Goal: Information Seeking & Learning: Learn about a topic

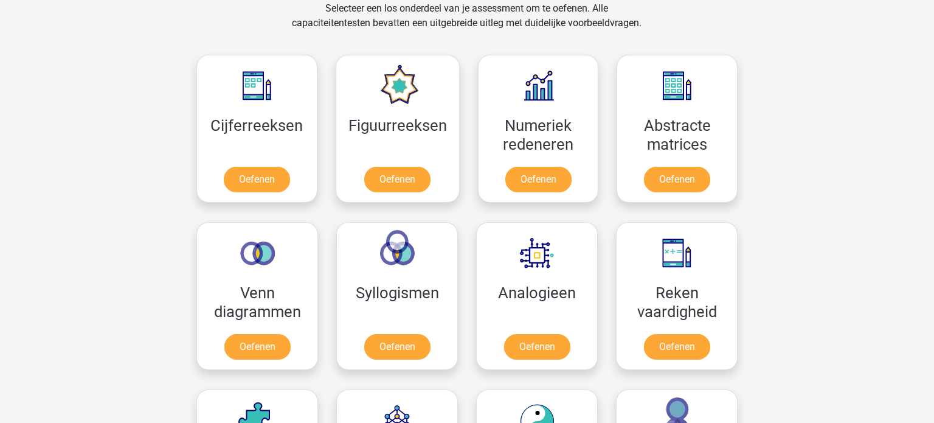
scroll to position [516, 0]
click at [248, 178] on link "Oefenen" at bounding box center [256, 181] width 69 height 27
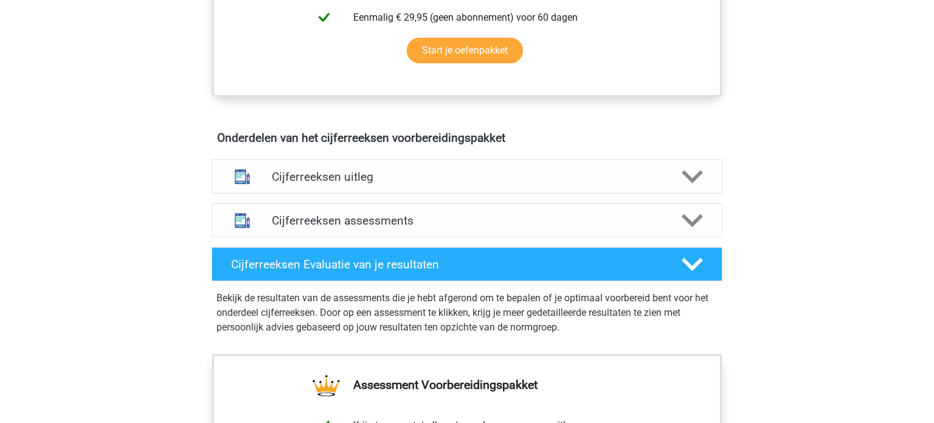
scroll to position [615, 0]
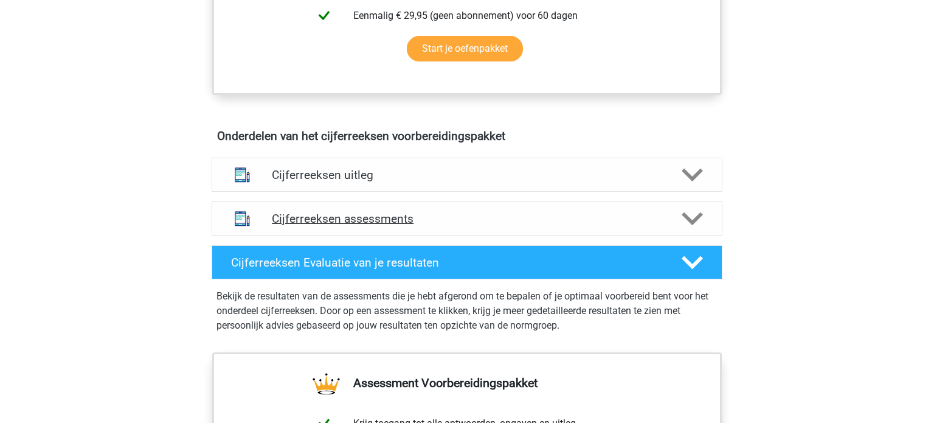
click at [370, 226] on h4 "Cijferreeksen assessments" at bounding box center [467, 219] width 390 height 14
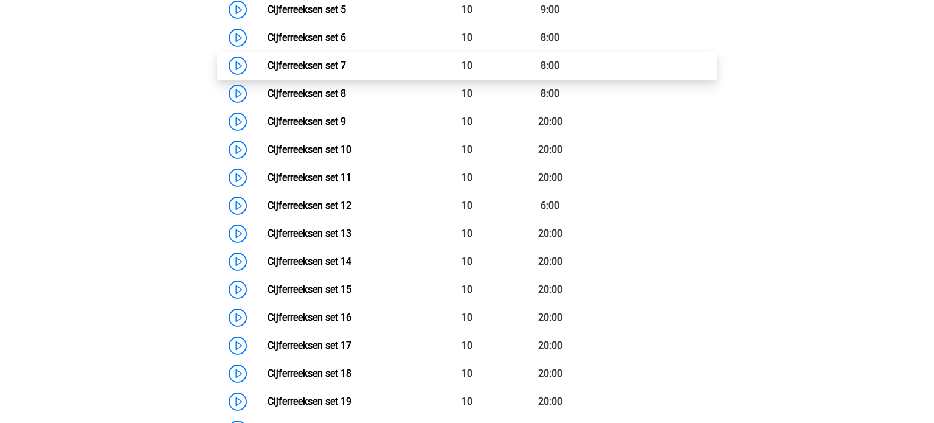
scroll to position [1042, 0]
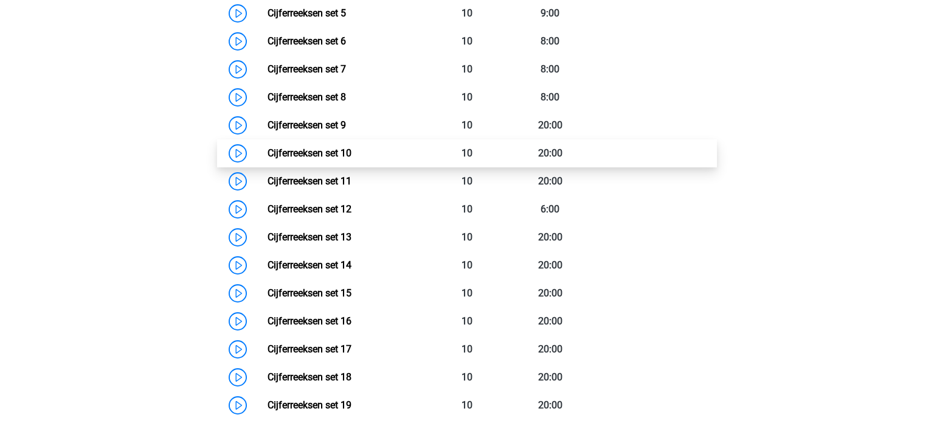
click at [339, 159] on link "Cijferreeksen set 10" at bounding box center [310, 153] width 84 height 12
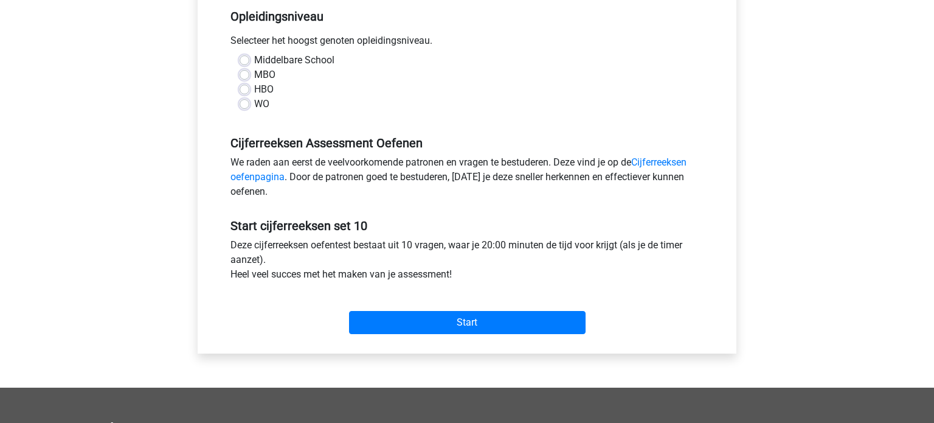
scroll to position [255, 0]
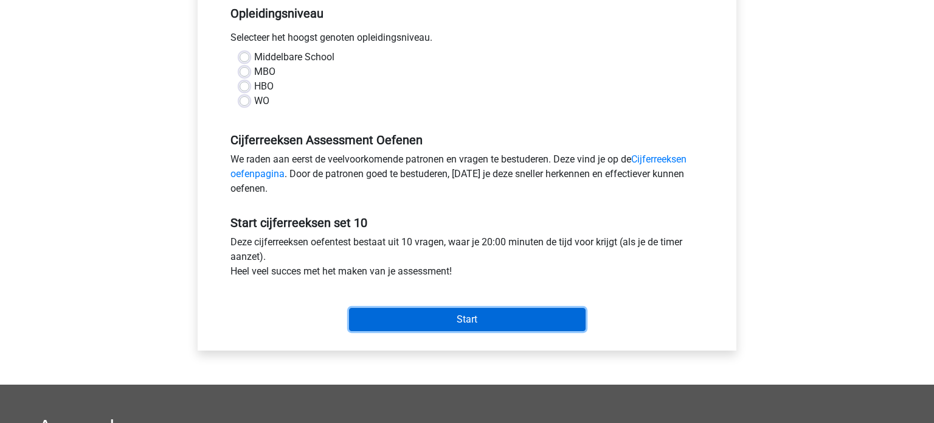
click at [470, 319] on input "Start" at bounding box center [467, 319] width 237 height 23
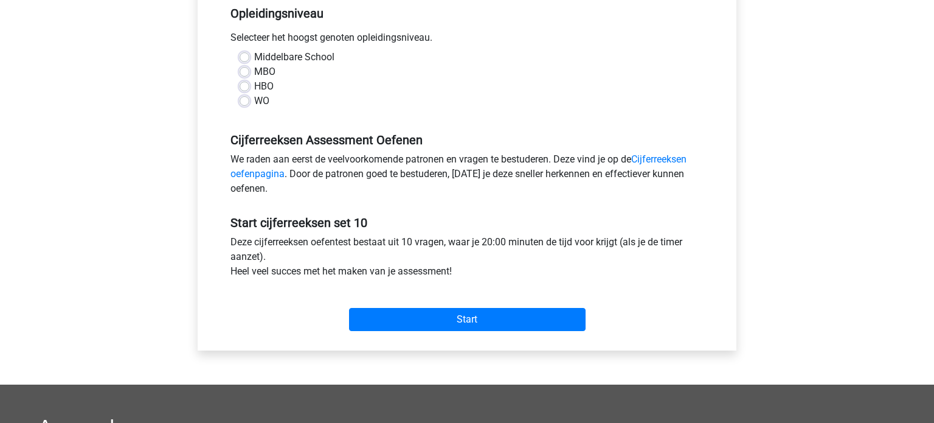
click at [454, 106] on div "WO" at bounding box center [467, 101] width 455 height 15
click at [254, 72] on label "MBO" at bounding box center [264, 71] width 21 height 15
click at [247, 72] on input "MBO" at bounding box center [245, 70] width 10 height 12
radio input "true"
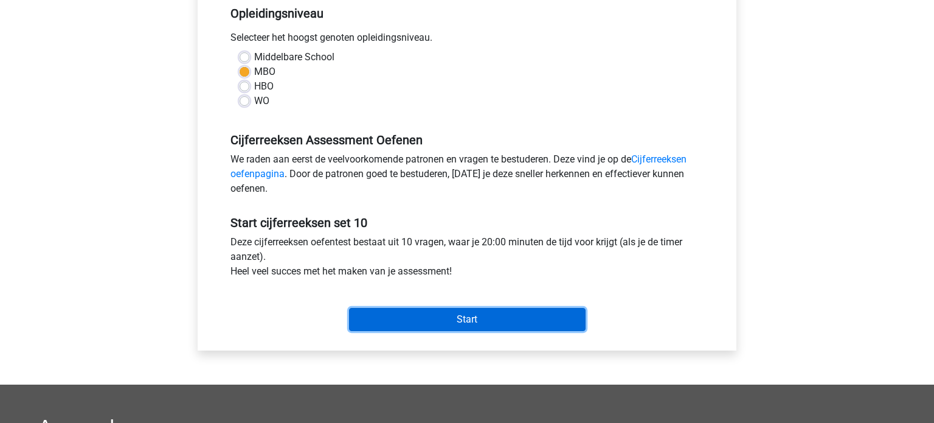
click at [441, 316] on input "Start" at bounding box center [467, 319] width 237 height 23
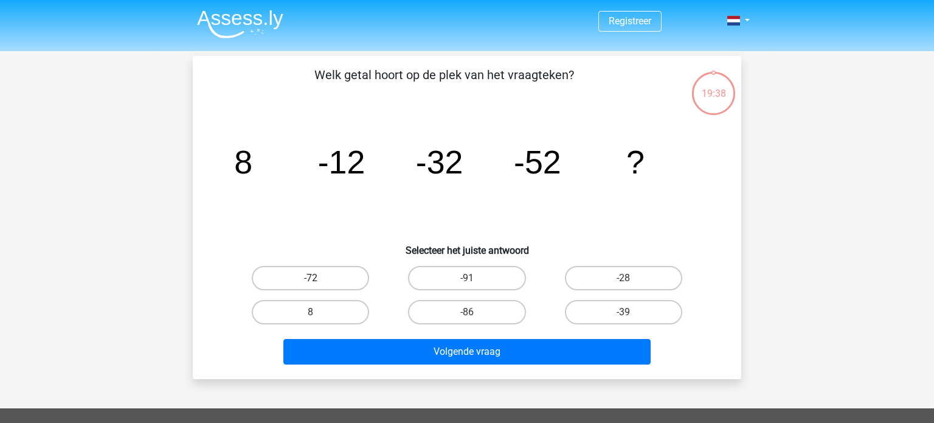
click at [337, 282] on label "-72" at bounding box center [310, 278] width 117 height 24
click at [319, 282] on input "-72" at bounding box center [315, 282] width 8 height 8
radio input "true"
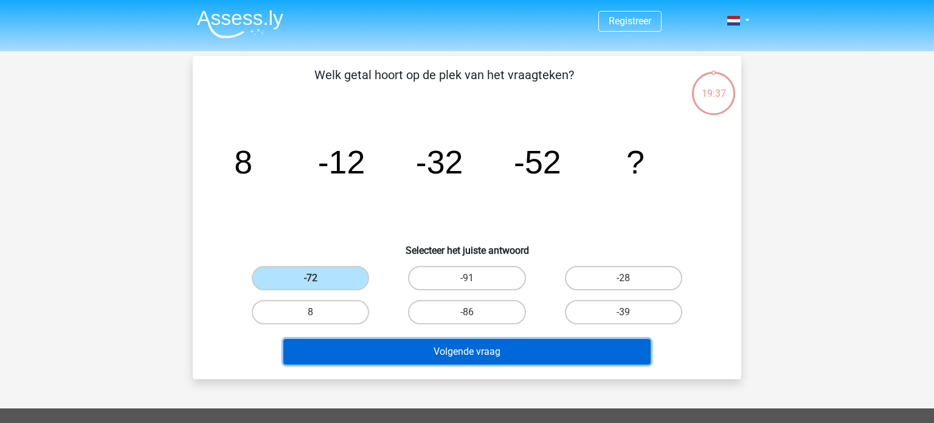
click at [396, 351] on button "Volgende vraag" at bounding box center [467, 352] width 368 height 26
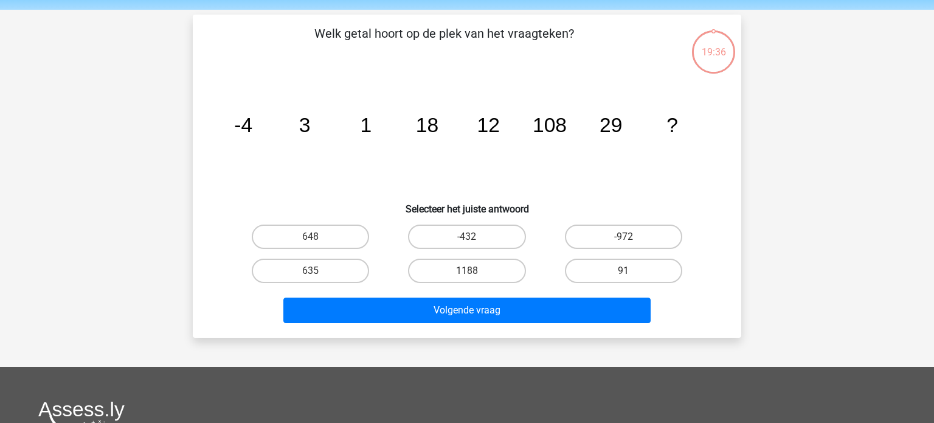
scroll to position [56, 0]
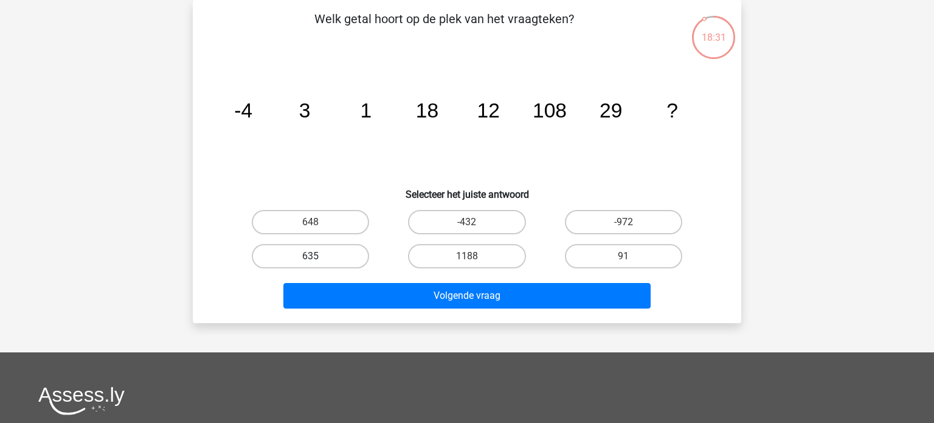
click at [330, 257] on label "635" at bounding box center [310, 256] width 117 height 24
click at [319, 257] on input "635" at bounding box center [315, 260] width 8 height 8
radio input "true"
click at [316, 221] on label "648" at bounding box center [310, 222] width 117 height 24
click at [316, 222] on input "648" at bounding box center [315, 226] width 8 height 8
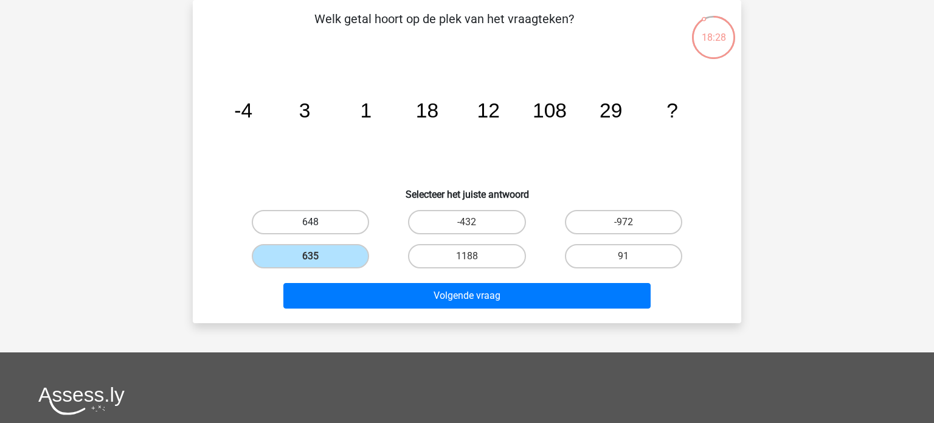
radio input "true"
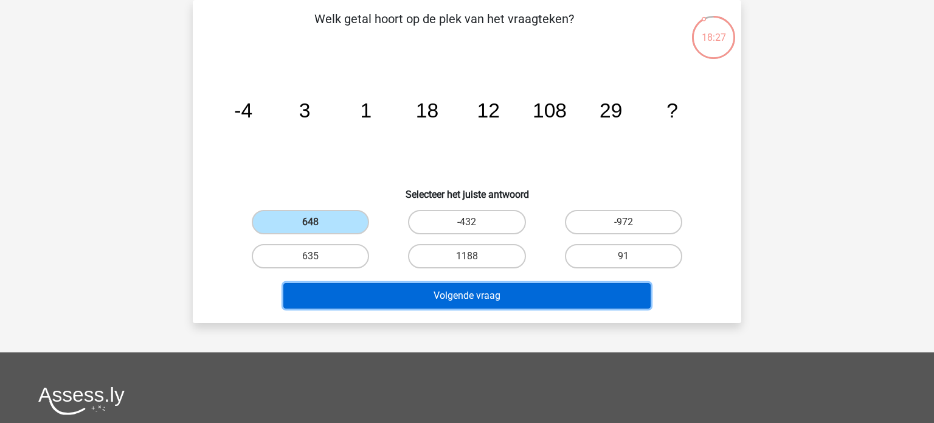
click at [457, 290] on button "Volgende vraag" at bounding box center [467, 296] width 368 height 26
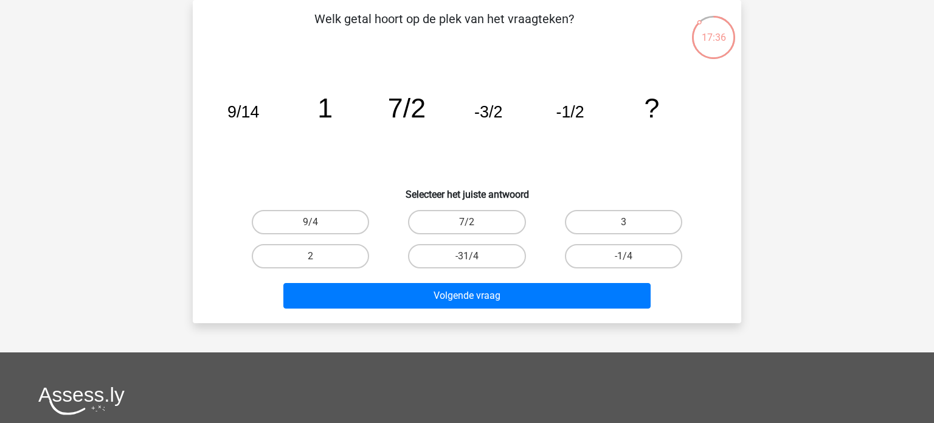
click at [629, 222] on input "3" at bounding box center [627, 226] width 8 height 8
radio input "true"
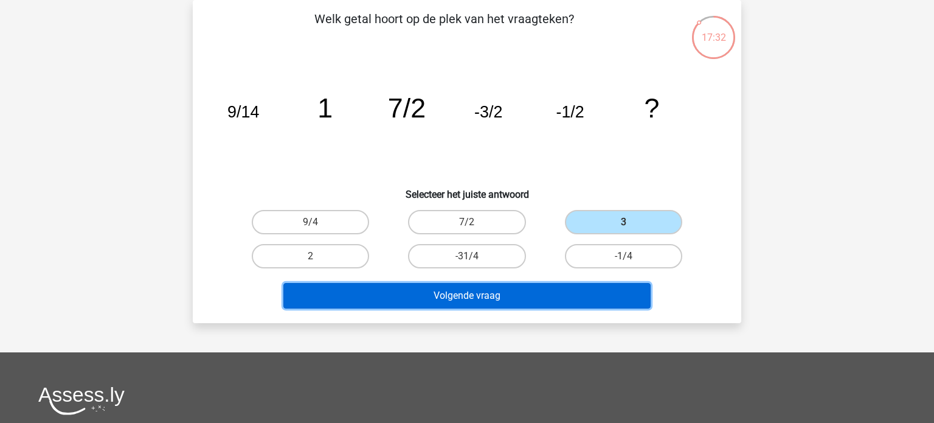
click at [514, 296] on button "Volgende vraag" at bounding box center [467, 296] width 368 height 26
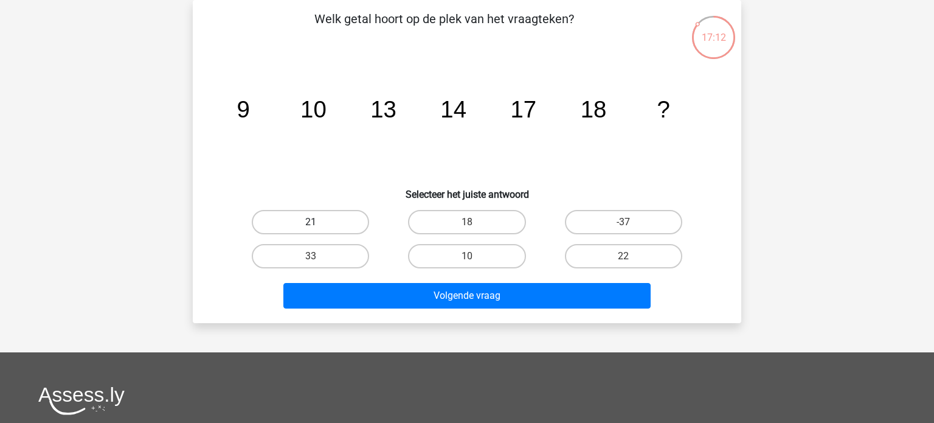
click at [328, 221] on label "21" at bounding box center [310, 222] width 117 height 24
click at [319, 222] on input "21" at bounding box center [315, 226] width 8 height 8
radio input "true"
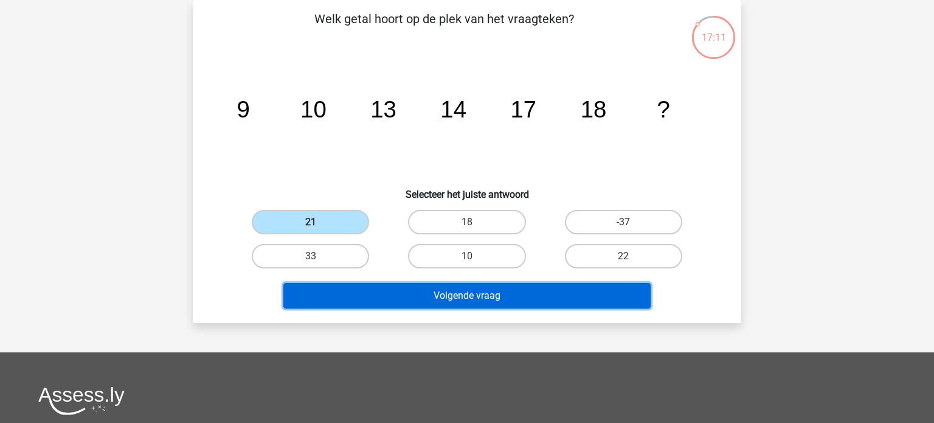
click at [395, 302] on button "Volgende vraag" at bounding box center [467, 296] width 368 height 26
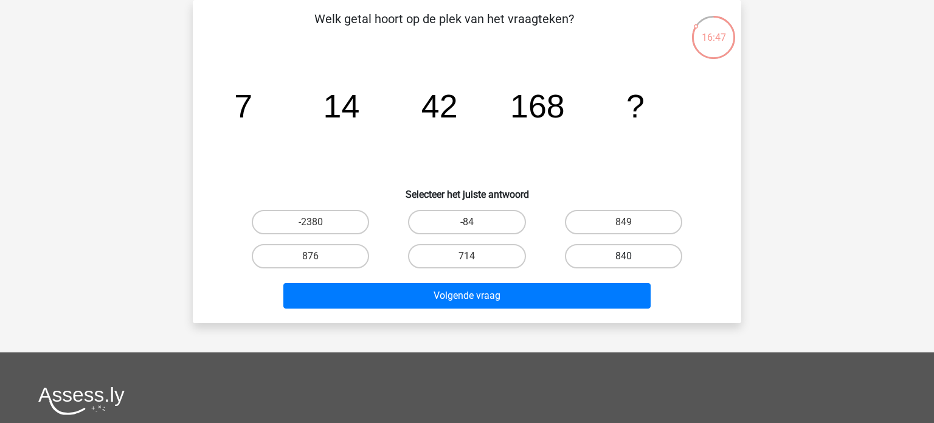
click at [589, 260] on label "840" at bounding box center [623, 256] width 117 height 24
click at [623, 260] on input "840" at bounding box center [627, 260] width 8 height 8
radio input "true"
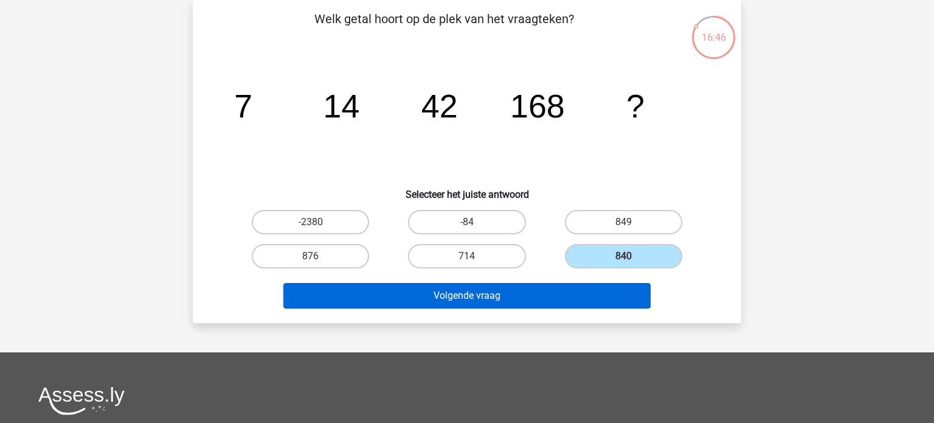
click at [527, 306] on button "Volgende vraag" at bounding box center [467, 296] width 368 height 26
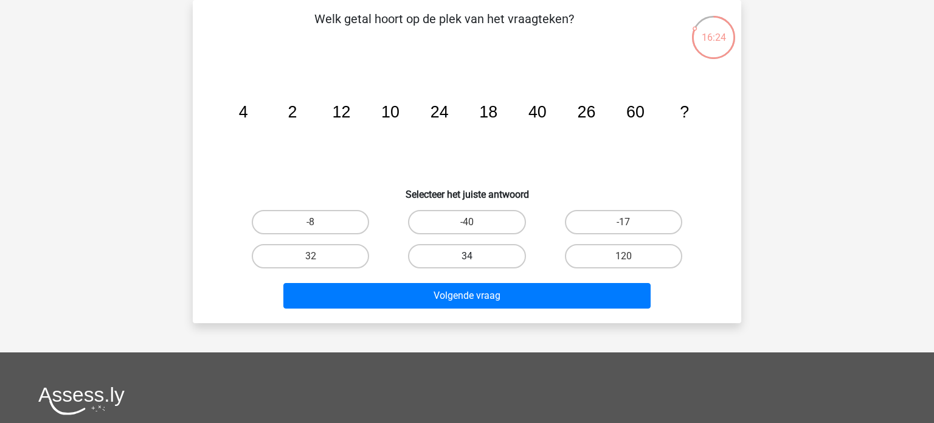
click at [452, 256] on label "34" at bounding box center [466, 256] width 117 height 24
click at [467, 256] on input "34" at bounding box center [471, 260] width 8 height 8
radio input "true"
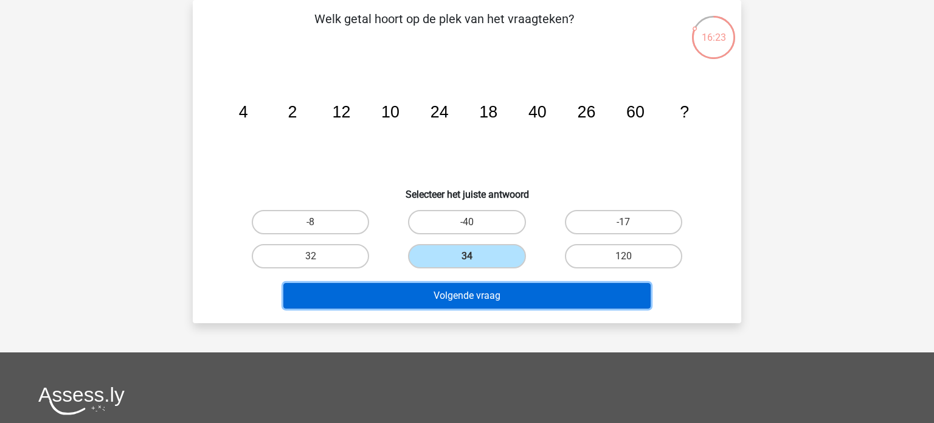
click at [450, 295] on button "Volgende vraag" at bounding box center [467, 296] width 368 height 26
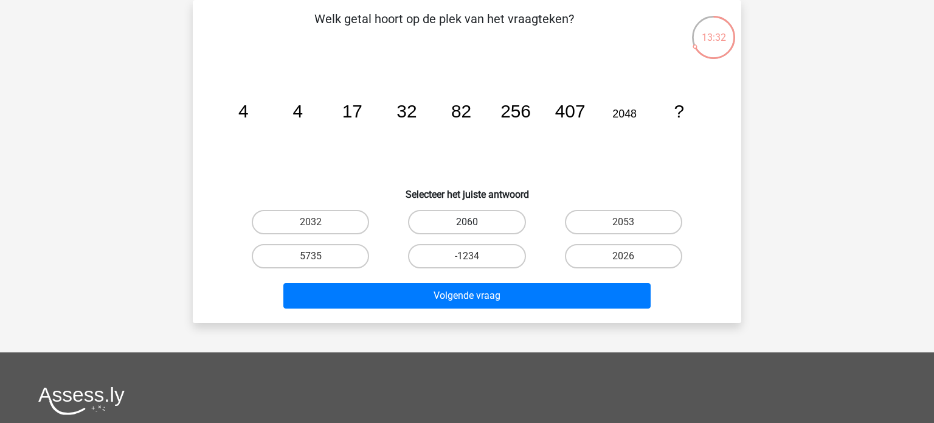
click at [479, 222] on label "2060" at bounding box center [466, 222] width 117 height 24
click at [475, 222] on input "2060" at bounding box center [471, 226] width 8 height 8
radio input "true"
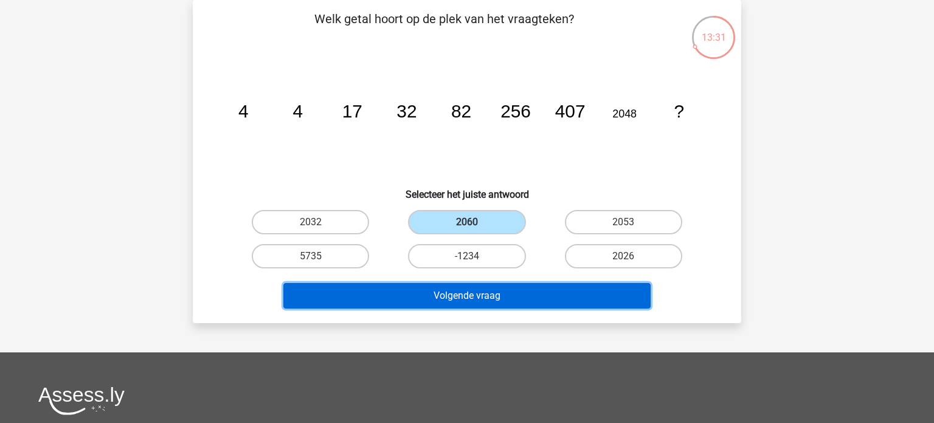
click at [476, 300] on button "Volgende vraag" at bounding box center [467, 296] width 368 height 26
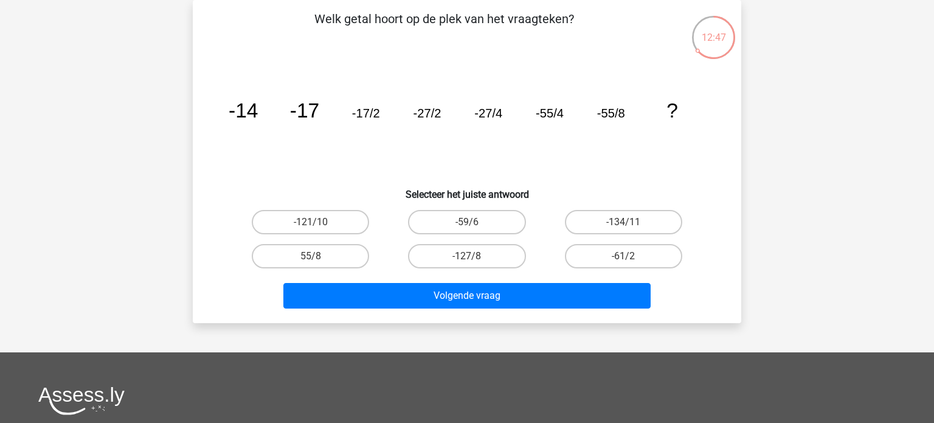
click at [474, 256] on input "-127/8" at bounding box center [471, 260] width 8 height 8
radio input "true"
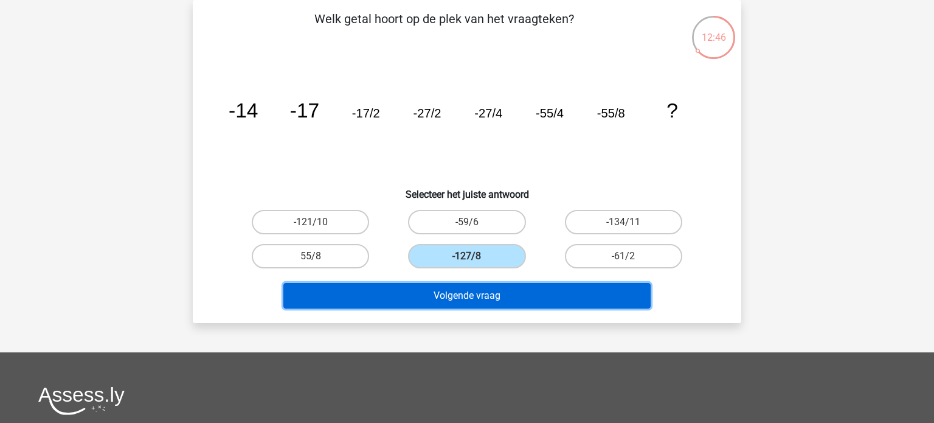
click at [472, 296] on button "Volgende vraag" at bounding box center [467, 296] width 368 height 26
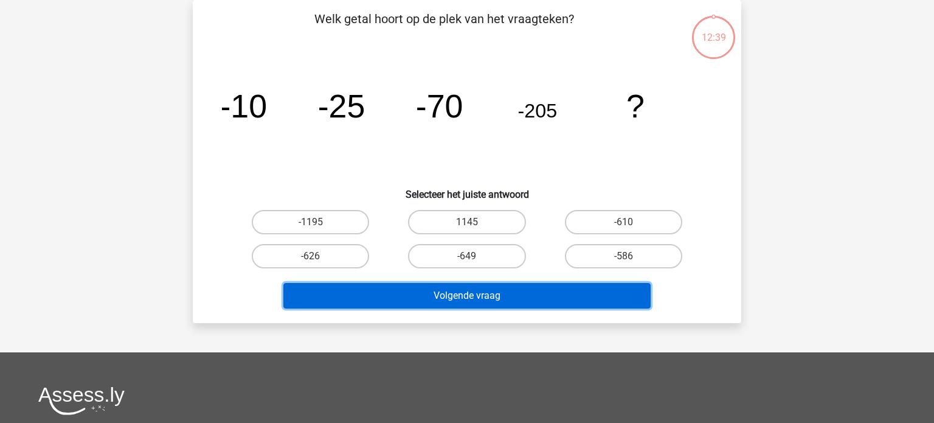
click at [479, 291] on button "Volgende vraag" at bounding box center [467, 296] width 368 height 26
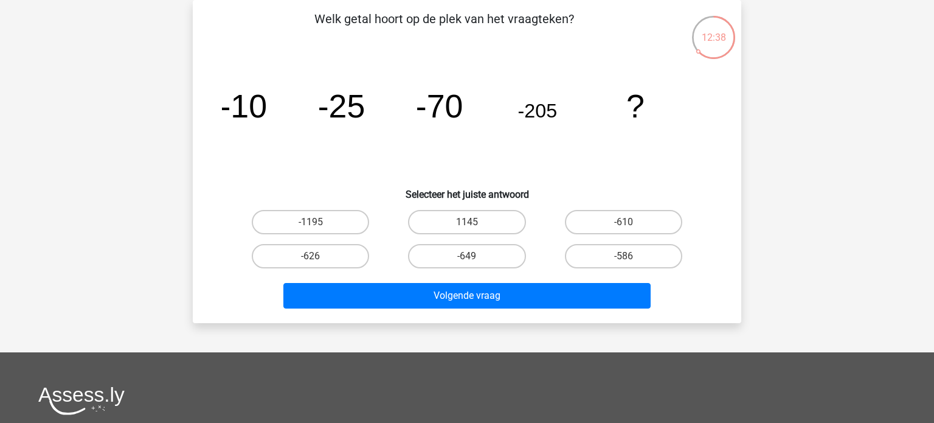
click at [364, 137] on icon "image/svg+xml -10 -25 -70 -205 ?" at bounding box center [467, 117] width 490 height 123
click at [465, 220] on label "1145" at bounding box center [466, 222] width 117 height 24
click at [467, 222] on input "1145" at bounding box center [471, 226] width 8 height 8
radio input "true"
click at [356, 225] on label "-1195" at bounding box center [310, 222] width 117 height 24
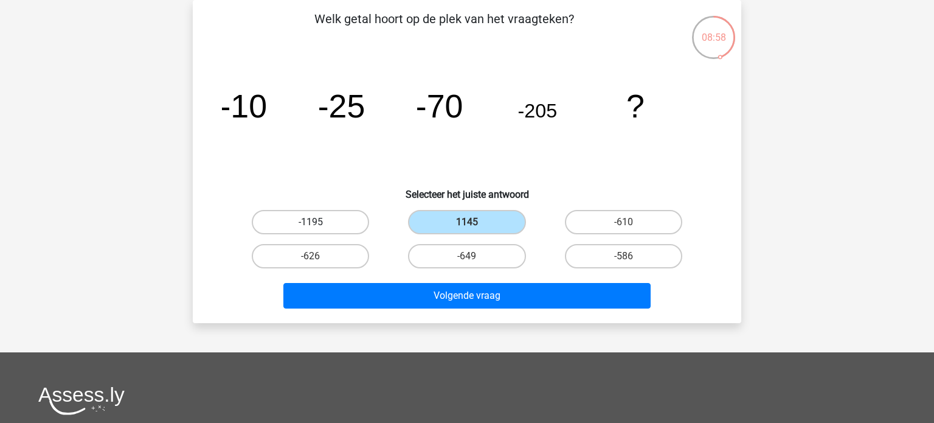
click at [319, 225] on input "-1195" at bounding box center [315, 226] width 8 height 8
radio input "true"
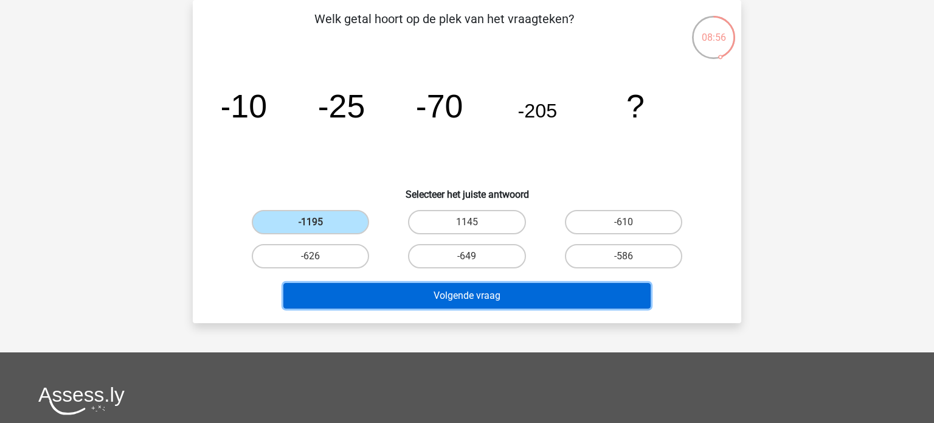
click at [389, 287] on button "Volgende vraag" at bounding box center [467, 296] width 368 height 26
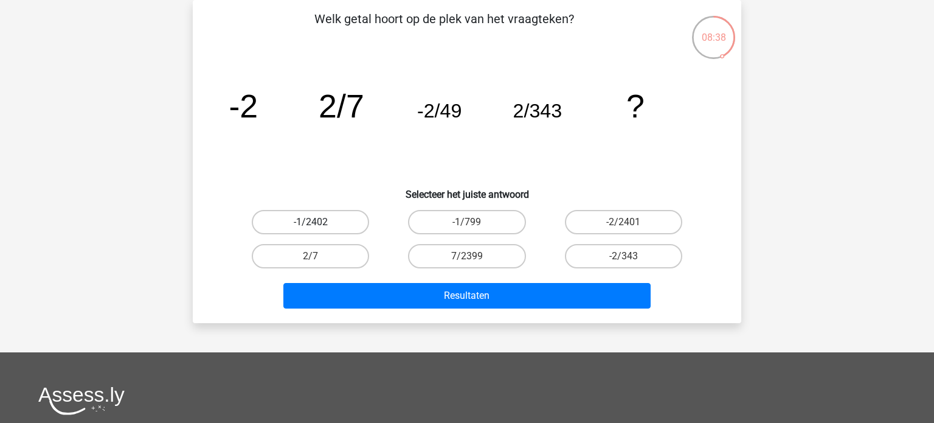
click at [302, 226] on label "-1/2402" at bounding box center [310, 222] width 117 height 24
click at [311, 226] on input "-1/2402" at bounding box center [315, 226] width 8 height 8
radio input "true"
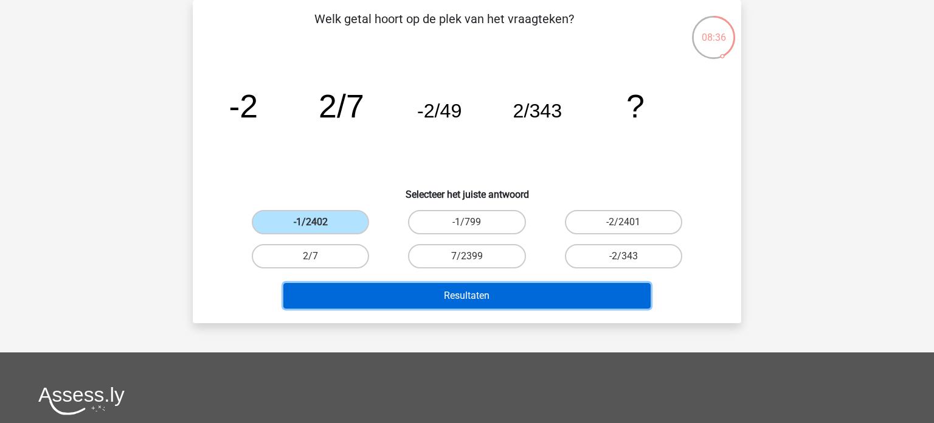
click at [396, 296] on button "Resultaten" at bounding box center [467, 296] width 368 height 26
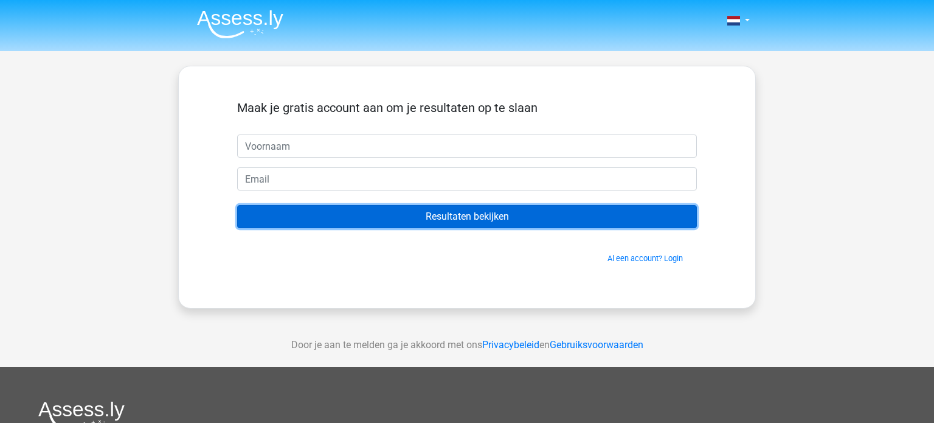
click at [463, 218] on input "Resultaten bekijken" at bounding box center [467, 216] width 460 height 23
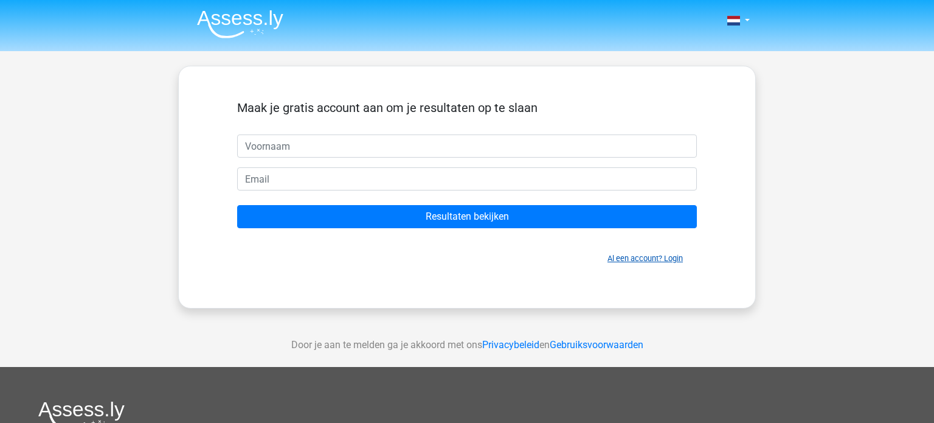
click at [635, 259] on link "Al een account? Login" at bounding box center [644, 258] width 75 height 9
